Goal: Information Seeking & Learning: Learn about a topic

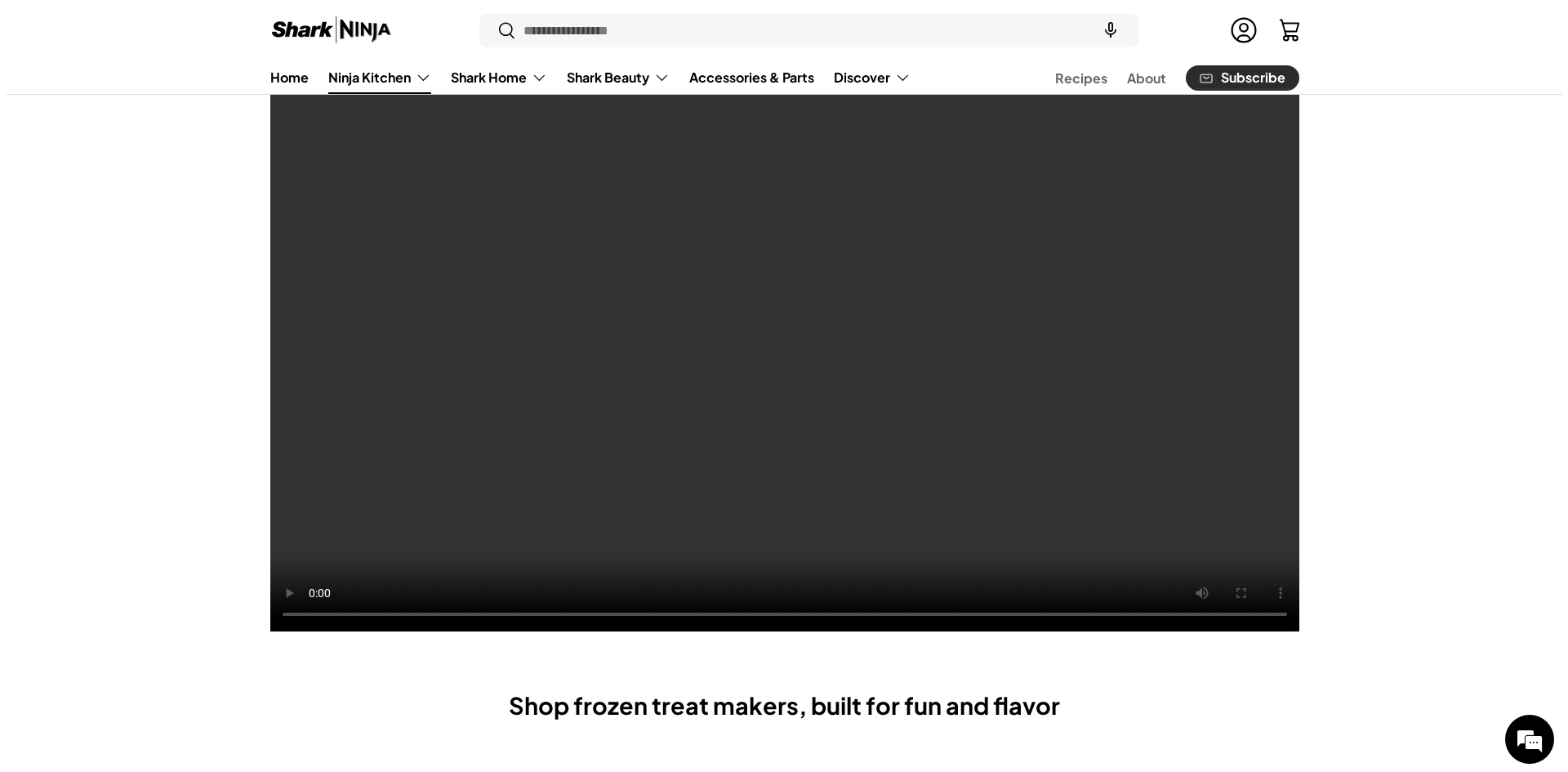
scroll to position [164, 0]
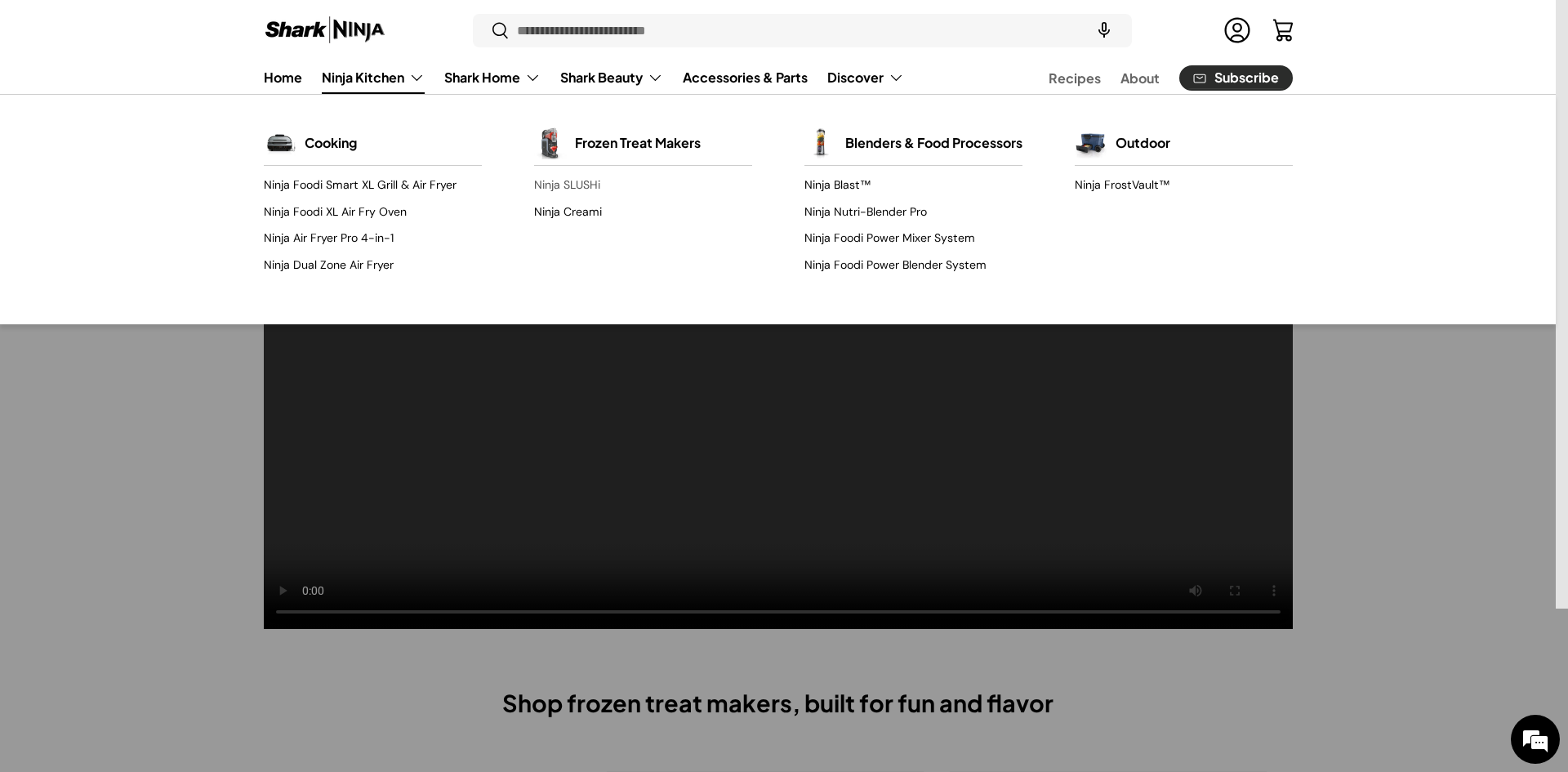
click at [589, 185] on link "Ninja SLUSHi" at bounding box center [643, 184] width 218 height 26
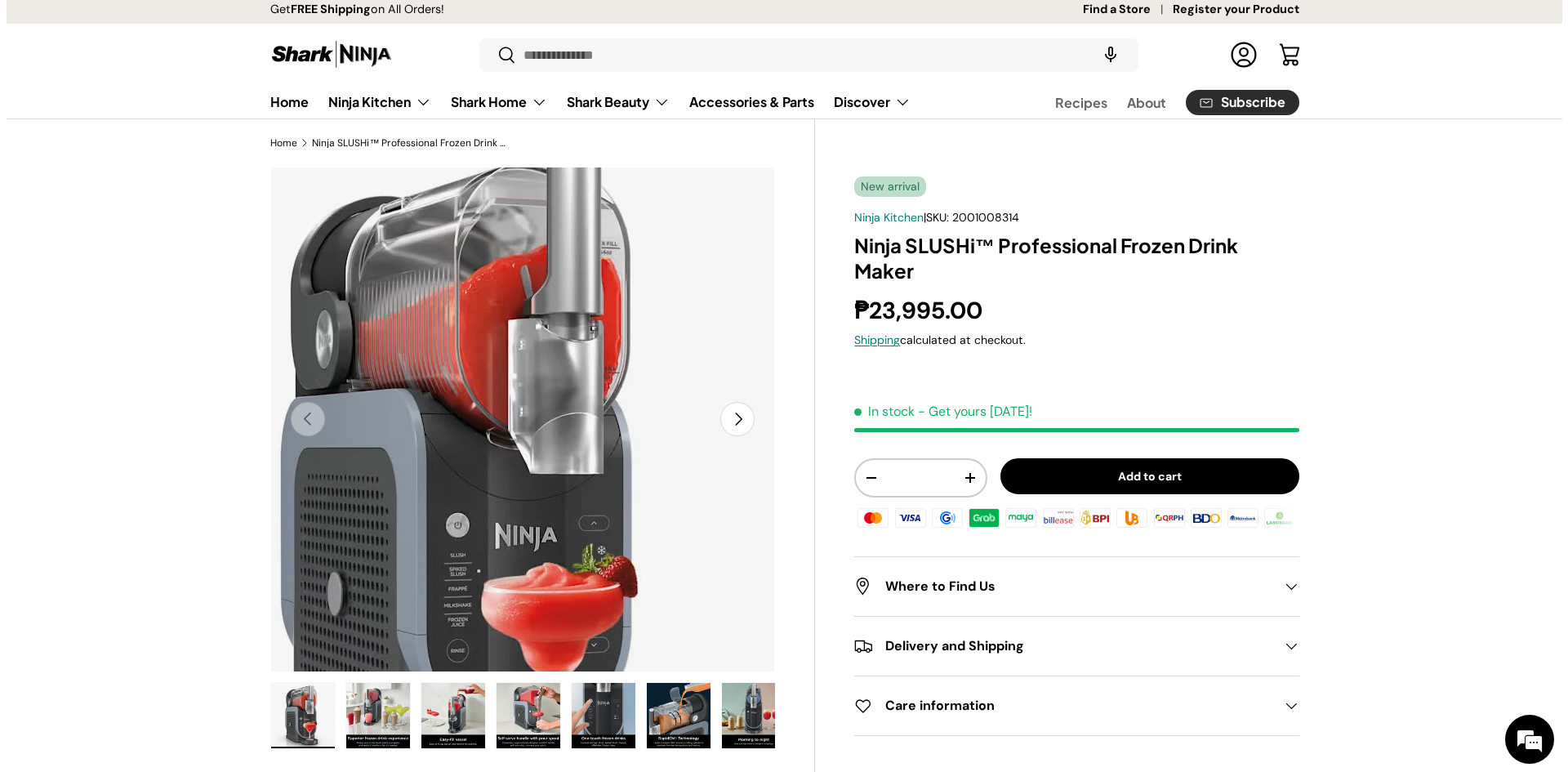
scroll to position [3, 0]
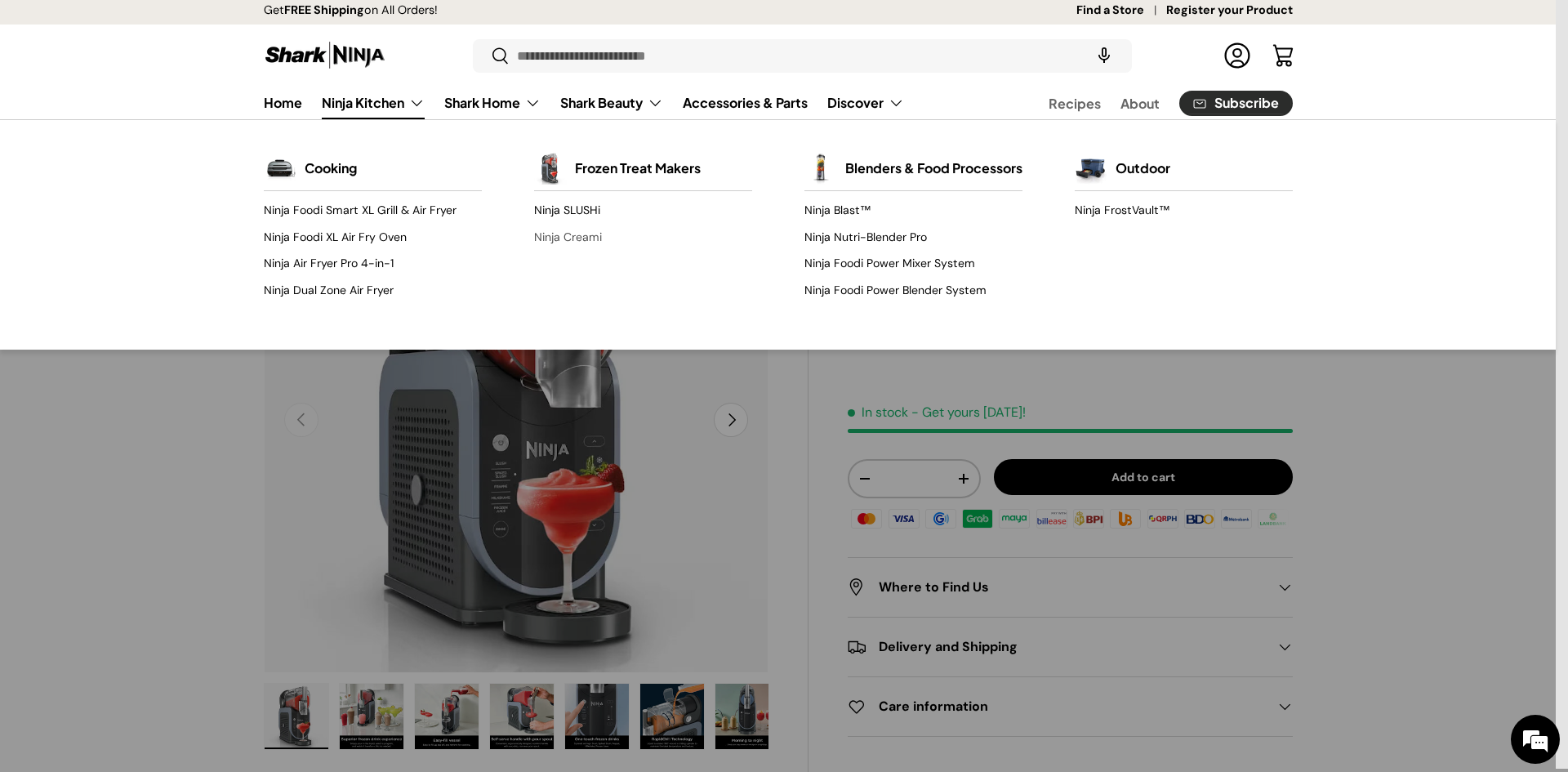
click at [575, 237] on link "Ninja Creami" at bounding box center [643, 236] width 218 height 26
